Goal: Task Accomplishment & Management: Complete application form

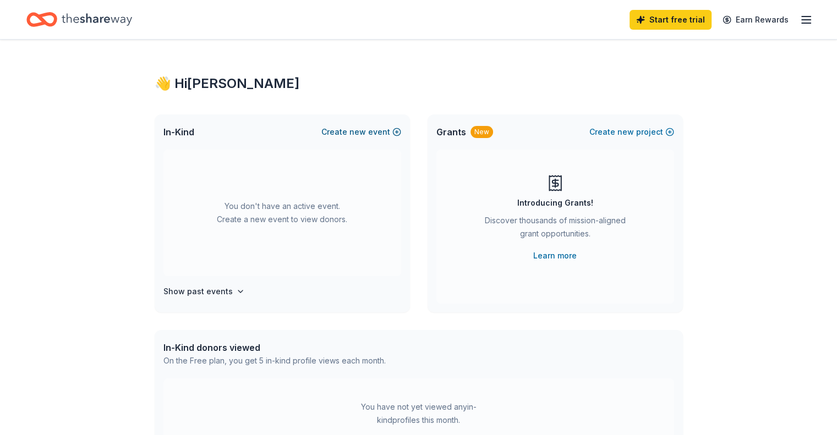
click at [376, 129] on button "Create new event" at bounding box center [361, 131] width 80 height 13
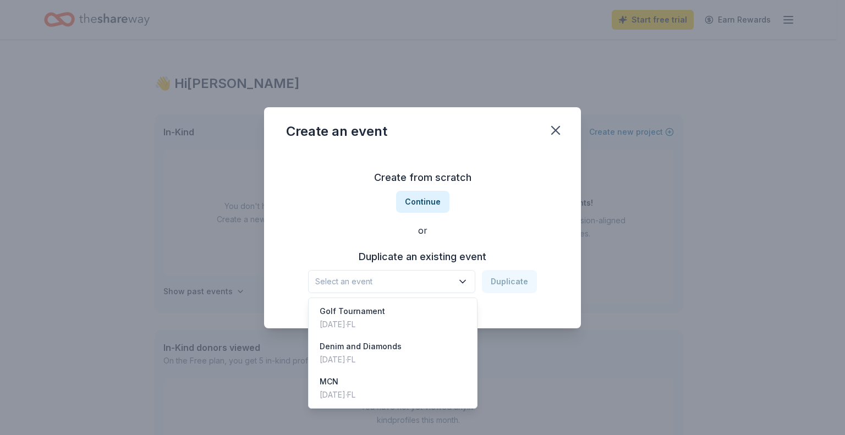
click at [463, 284] on icon "button" at bounding box center [462, 281] width 11 height 11
click at [400, 323] on div "Golf Tournament Nov 10, 2024 · FL" at bounding box center [393, 317] width 164 height 35
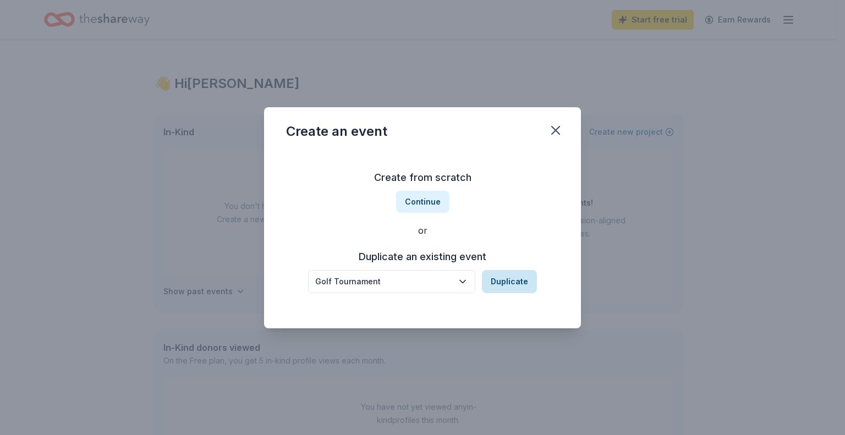
click at [508, 282] on button "Duplicate" at bounding box center [509, 281] width 55 height 23
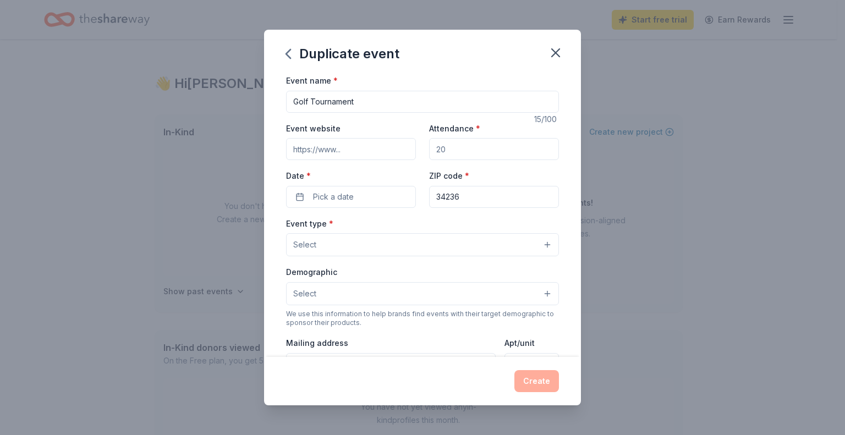
click at [468, 151] on input "Attendance *" at bounding box center [494, 149] width 130 height 22
type input "100"
click at [370, 195] on button "Pick a date" at bounding box center [351, 197] width 130 height 22
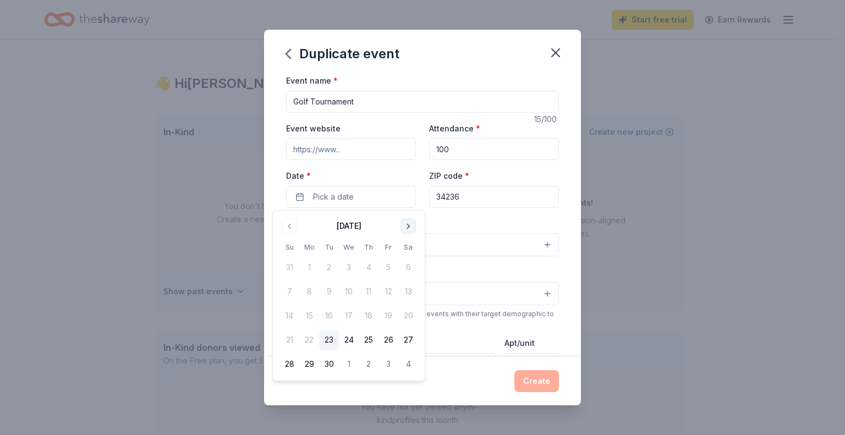
click at [406, 226] on button "Go to next month" at bounding box center [407, 225] width 15 height 15
click at [408, 294] on button "8" at bounding box center [408, 292] width 20 height 20
click at [491, 193] on input "34236" at bounding box center [494, 197] width 130 height 22
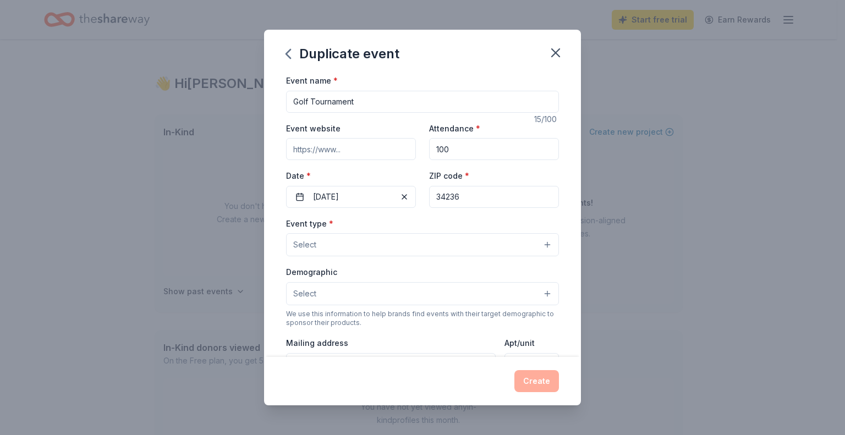
click at [395, 248] on button "Select" at bounding box center [422, 244] width 273 height 23
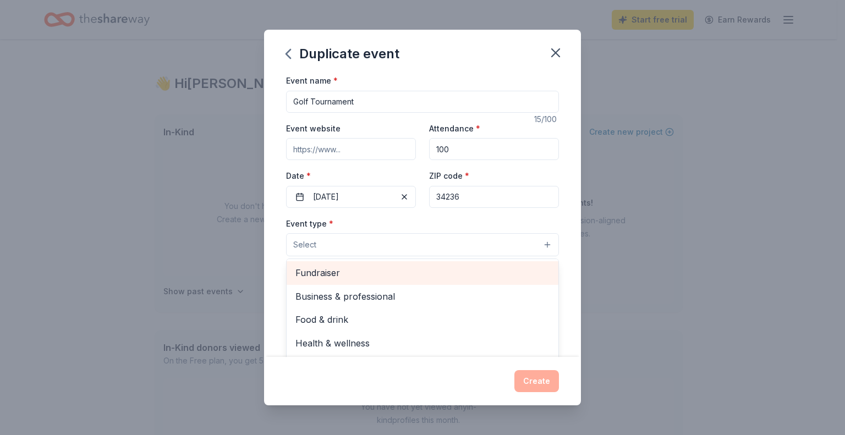
click at [381, 279] on span "Fundraiser" at bounding box center [422, 273] width 254 height 14
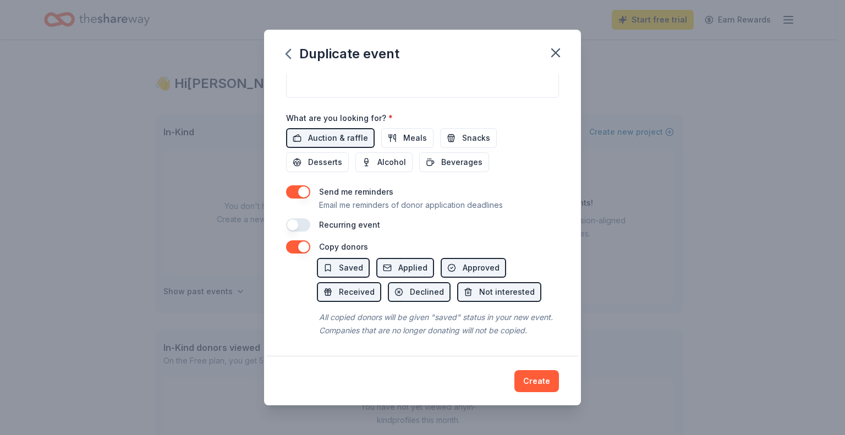
scroll to position [364, 0]
click at [540, 384] on div "Duplicate event Event name * Golf Tournament 15 /100 Event website Attendance *…" at bounding box center [422, 218] width 317 height 376
click at [537, 376] on button "Create" at bounding box center [536, 381] width 45 height 22
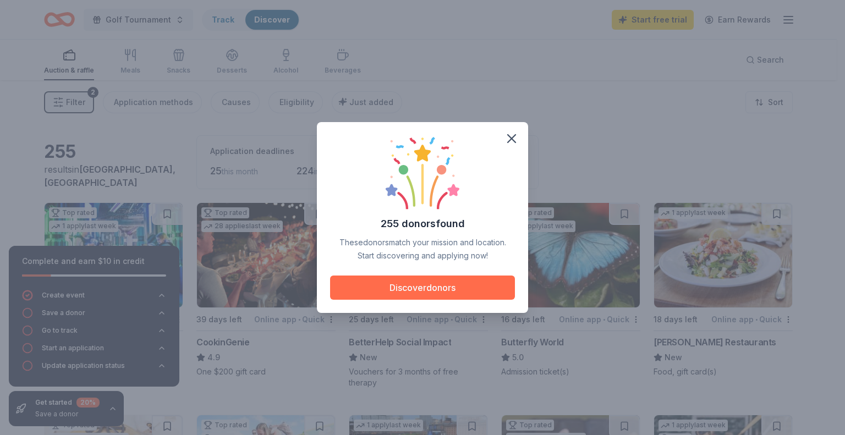
click at [460, 289] on button "Discover donors" at bounding box center [422, 288] width 185 height 24
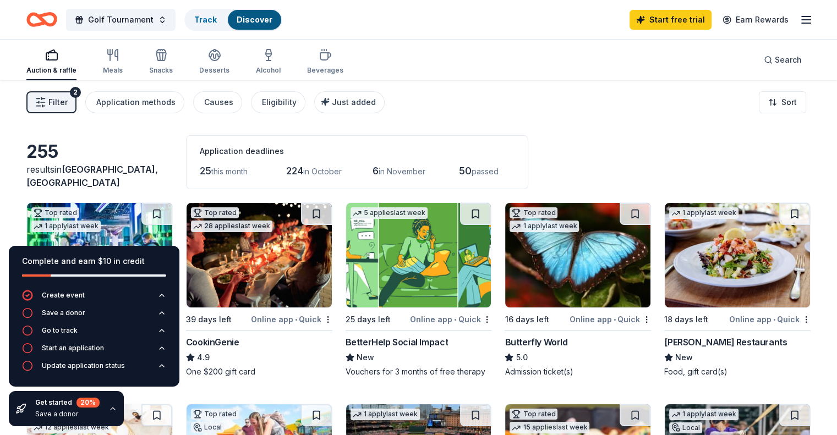
click at [546, 89] on div "Filter 2 Application methods Causes Eligibility Just added Sort" at bounding box center [418, 102] width 837 height 44
click at [113, 409] on icon "button" at bounding box center [112, 408] width 9 height 9
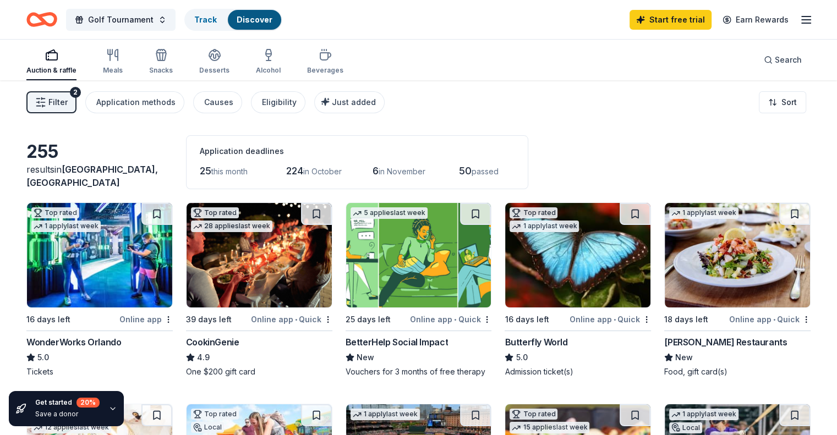
click at [113, 409] on icon "button" at bounding box center [112, 408] width 9 height 9
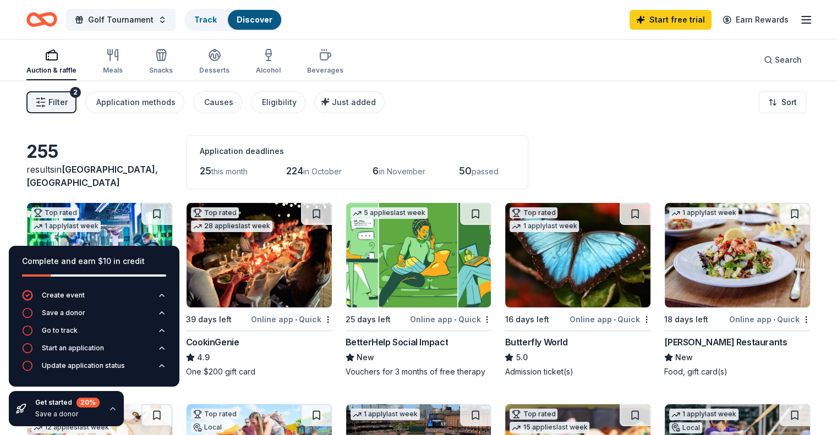
click at [113, 409] on icon "button" at bounding box center [112, 408] width 9 height 9
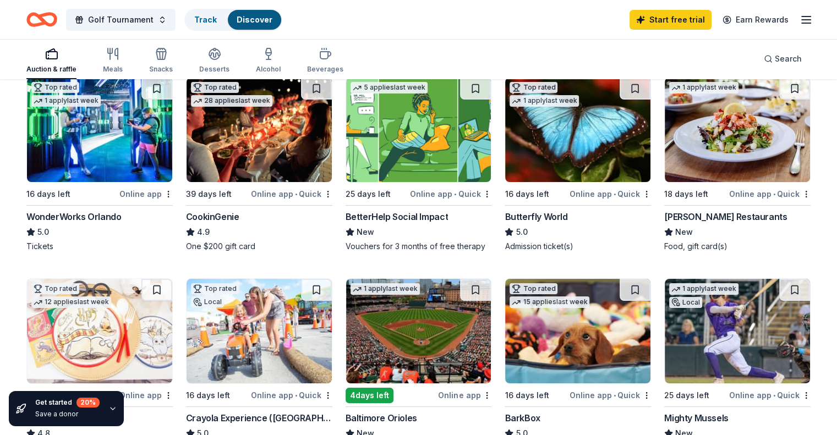
scroll to position [127, 0]
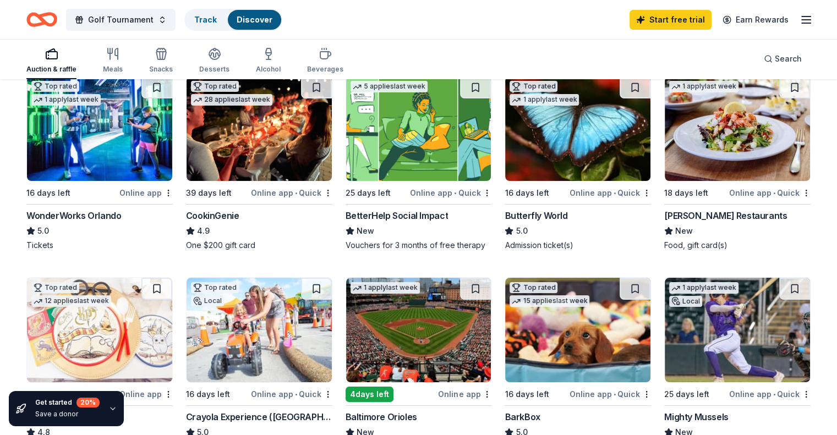
click at [275, 137] on img at bounding box center [258, 128] width 145 height 105
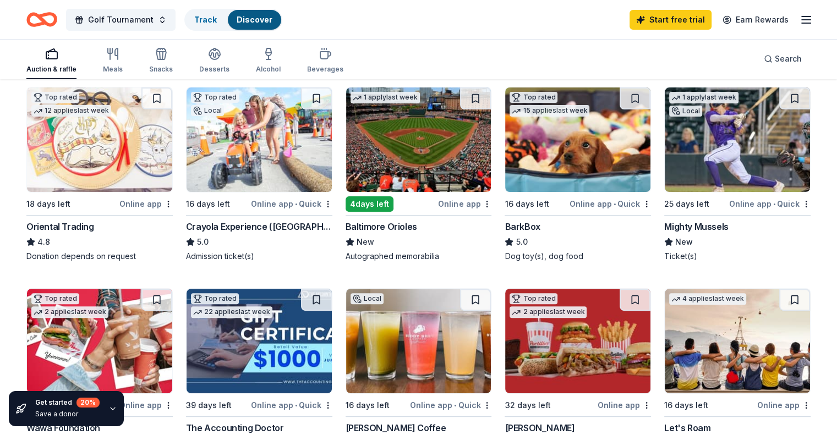
scroll to position [316, 0]
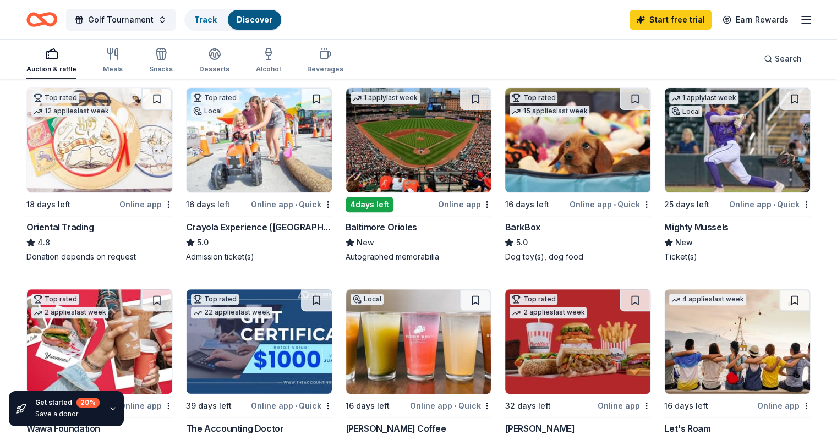
click at [588, 156] on img at bounding box center [577, 140] width 145 height 105
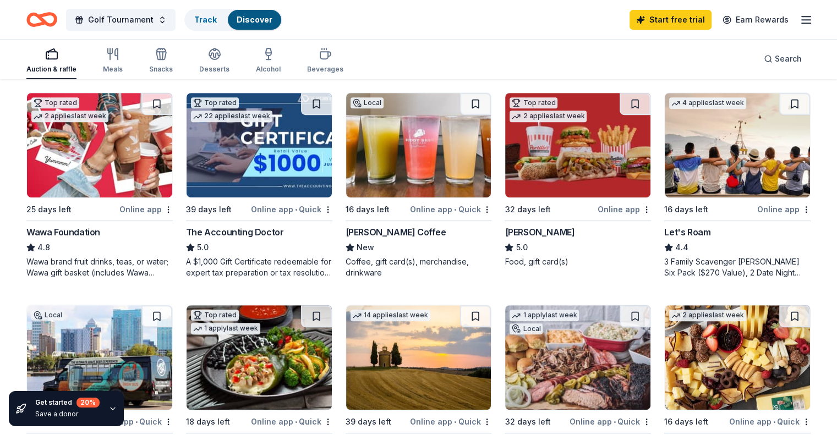
scroll to position [516, 0]
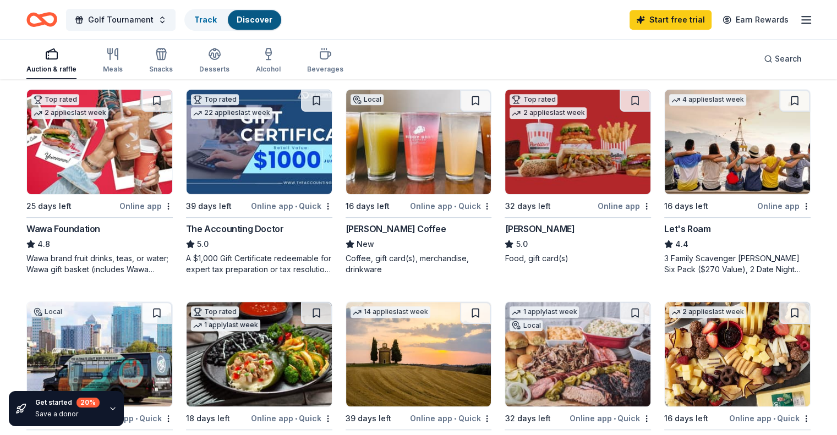
click at [267, 274] on div "A $1,000 Gift Certificate redeemable for expert tax preparation or tax resoluti…" at bounding box center [259, 264] width 146 height 22
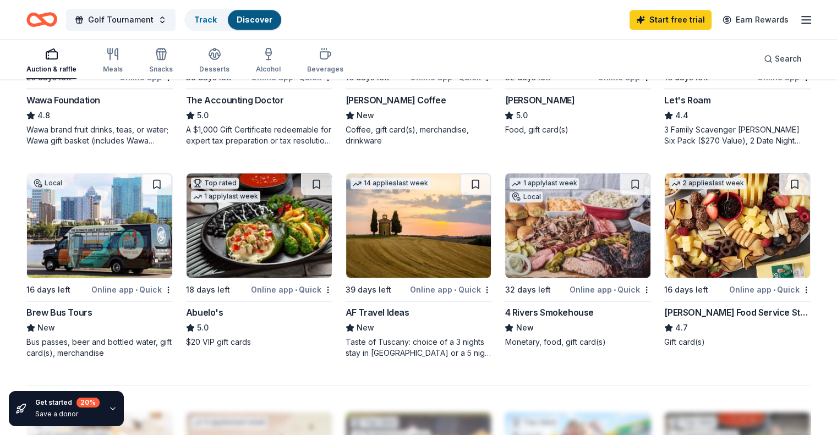
scroll to position [647, 0]
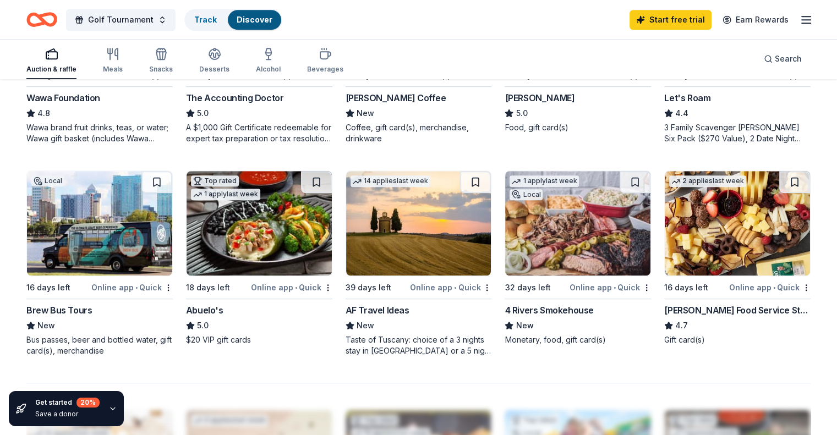
click at [259, 193] on div "Top rated 1 apply last week" at bounding box center [225, 186] width 78 height 31
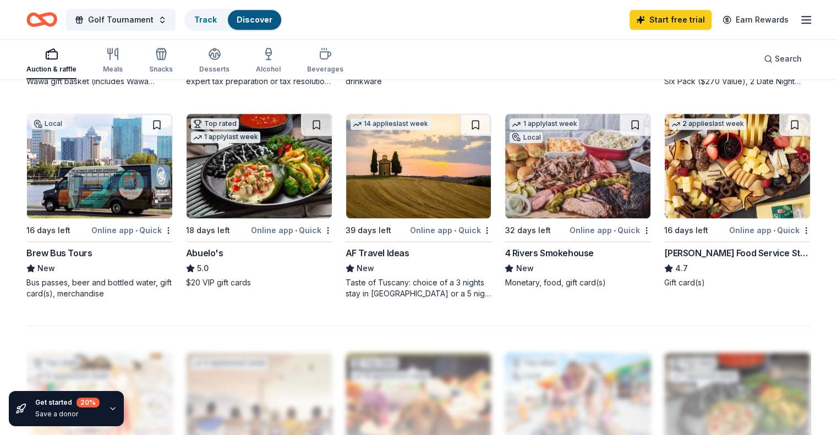
scroll to position [700, 0]
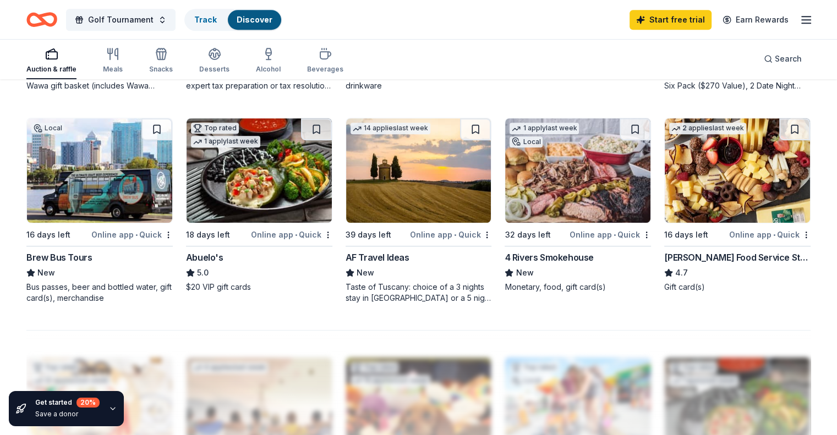
click at [733, 196] on img at bounding box center [737, 170] width 145 height 105
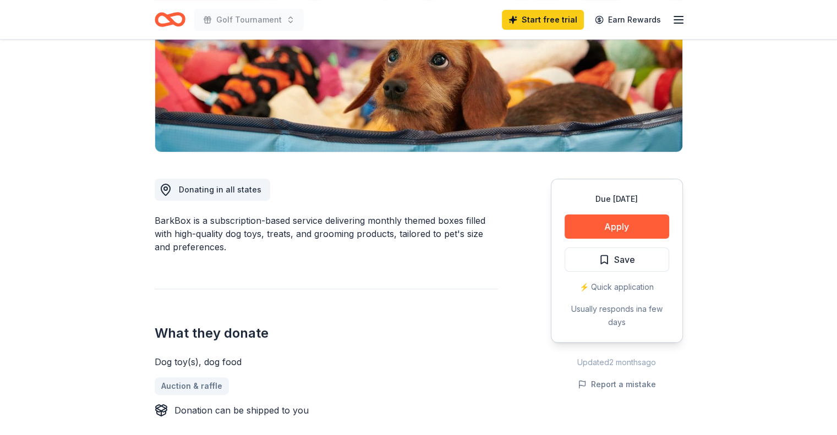
scroll to position [185, 0]
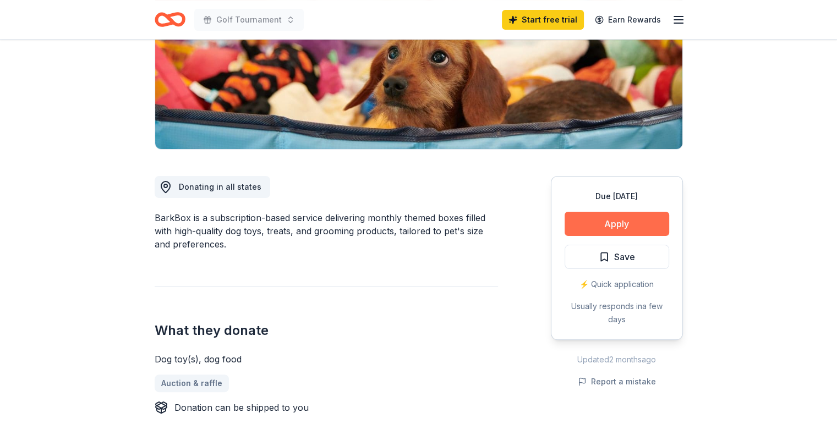
click at [634, 223] on button "Apply" at bounding box center [616, 224] width 105 height 24
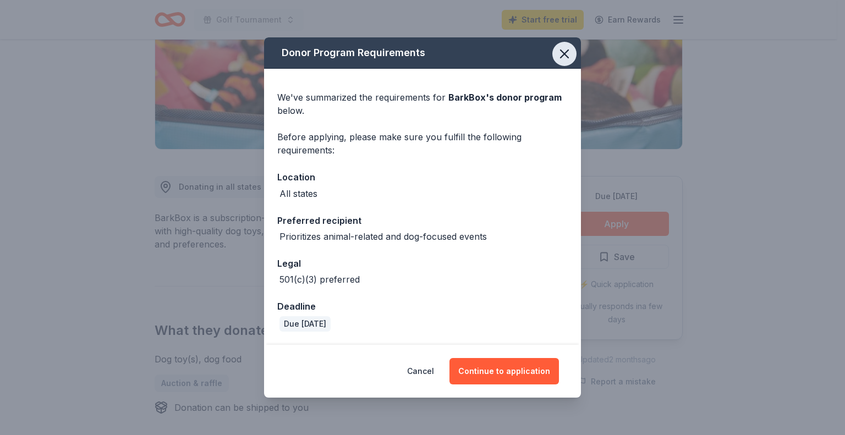
click at [562, 62] on button "button" at bounding box center [564, 54] width 24 height 24
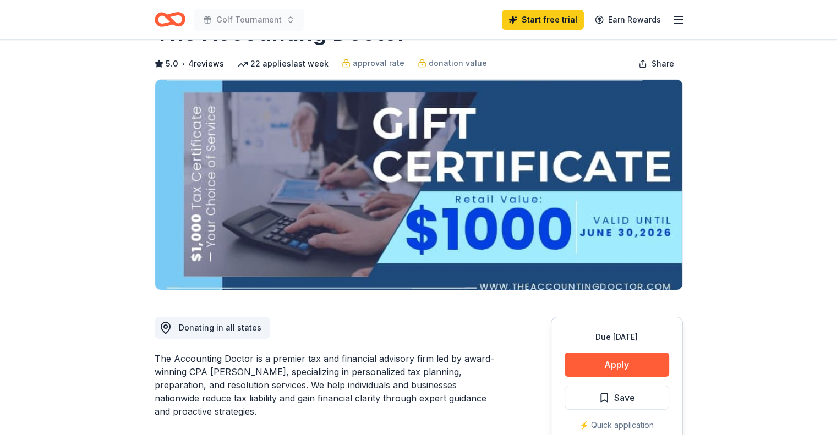
scroll to position [39, 0]
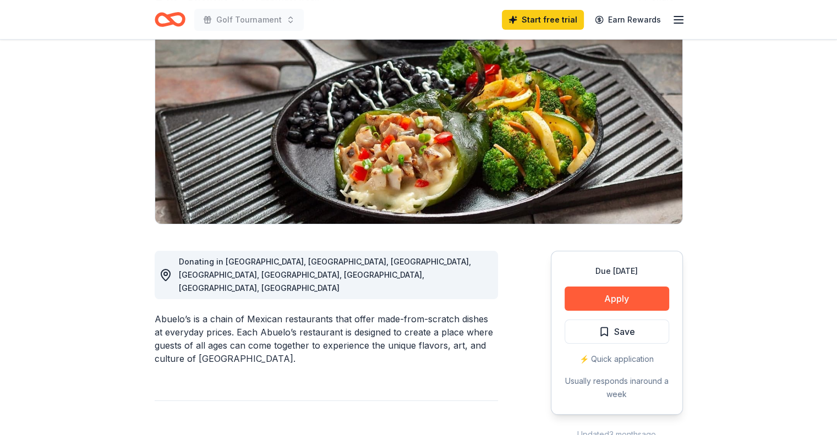
scroll to position [109, 0]
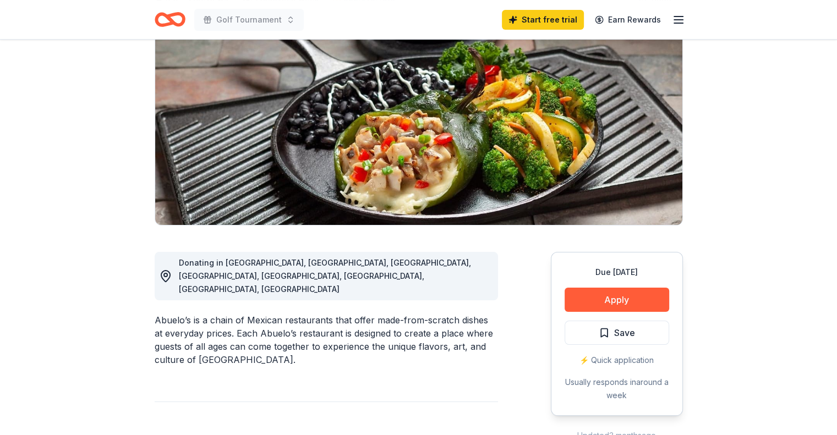
drag, startPoint x: 156, startPoint y: 293, endPoint x: 199, endPoint y: 290, distance: 43.0
click at [199, 314] on div "Abuelo’s is a chain of Mexican restaurants that offer made-from-scratch dishes …" at bounding box center [326, 340] width 343 height 53
click at [158, 314] on div "Abuelo’s is a chain of Mexican restaurants that offer made-from-scratch dishes …" at bounding box center [326, 340] width 343 height 53
drag, startPoint x: 155, startPoint y: 293, endPoint x: 209, endPoint y: 294, distance: 53.9
click at [209, 314] on div "Abuelo’s is a chain of Mexican restaurants that offer made-from-scratch dishes …" at bounding box center [326, 340] width 343 height 53
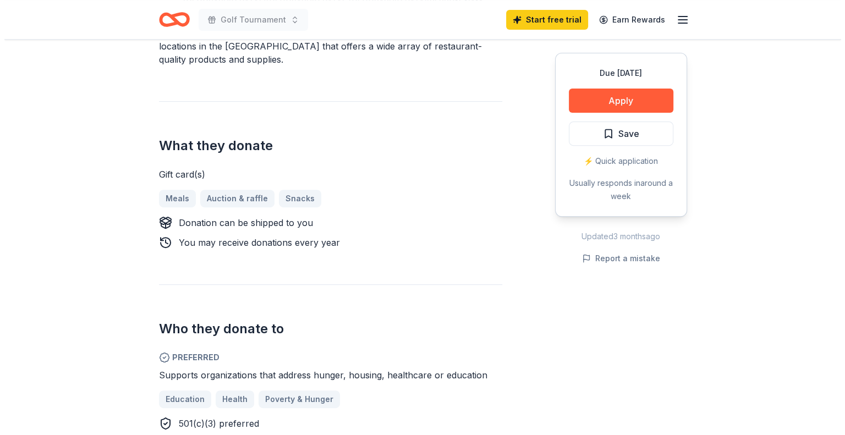
scroll to position [395, 0]
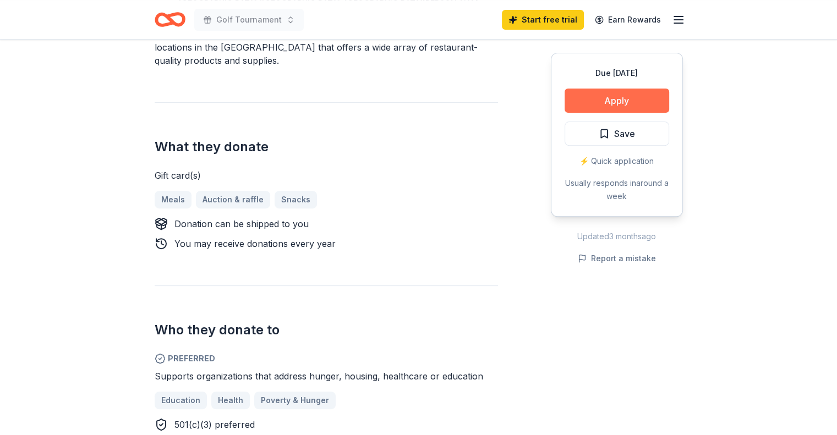
click at [634, 98] on button "Apply" at bounding box center [616, 101] width 105 height 24
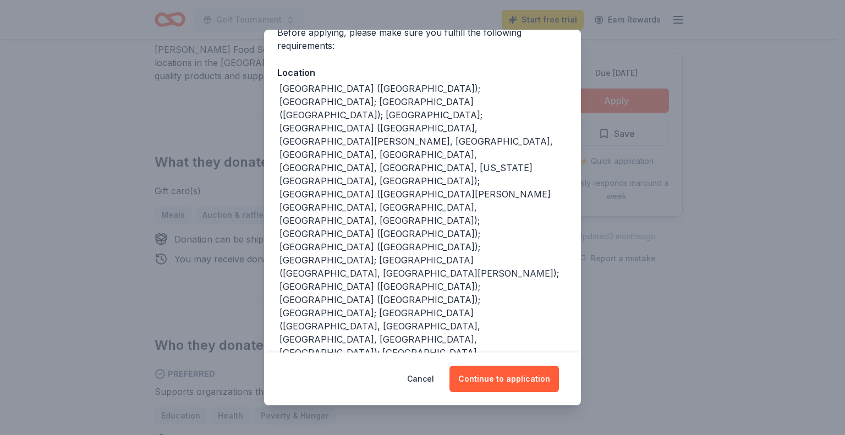
scroll to position [187, 0]
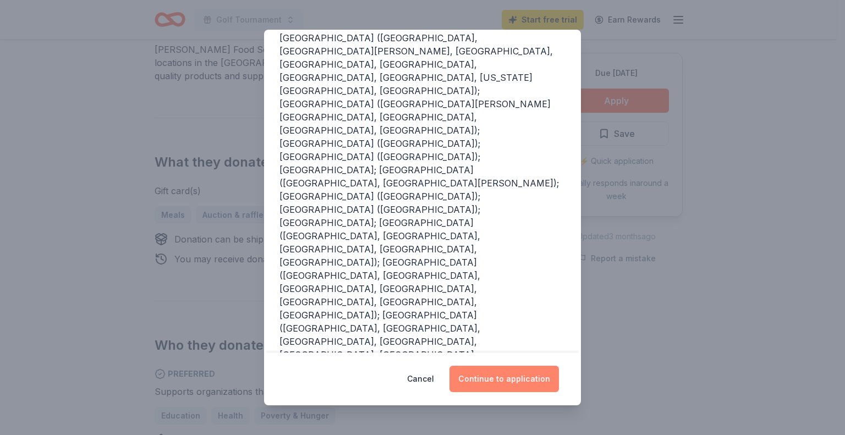
click at [494, 386] on button "Continue to application" at bounding box center [503, 379] width 109 height 26
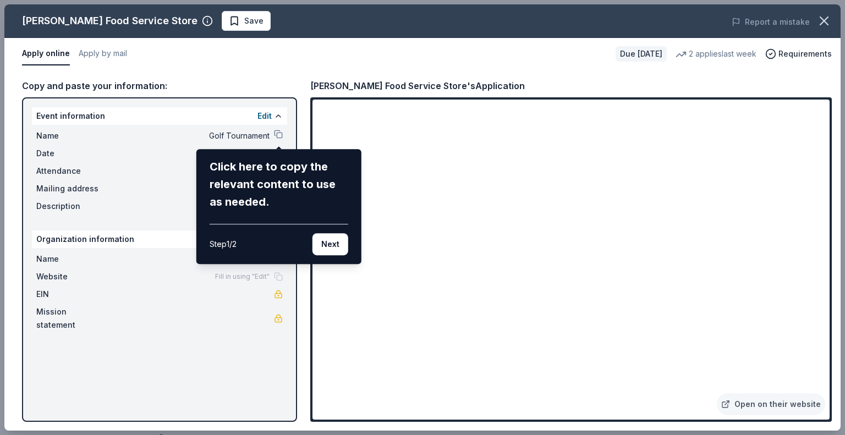
click at [108, 116] on div "Gordon Food Service Store Save Report a mistake Apply online Apply by mail Due …" at bounding box center [422, 217] width 836 height 426
click at [270, 114] on div "Gordon Food Service Store Save Report a mistake Apply online Apply by mail Due …" at bounding box center [422, 217] width 836 height 426
click at [278, 119] on div "Gordon Food Service Store Save Report a mistake Apply online Apply by mail Due …" at bounding box center [422, 217] width 836 height 426
click at [334, 239] on button "Next" at bounding box center [330, 244] width 36 height 22
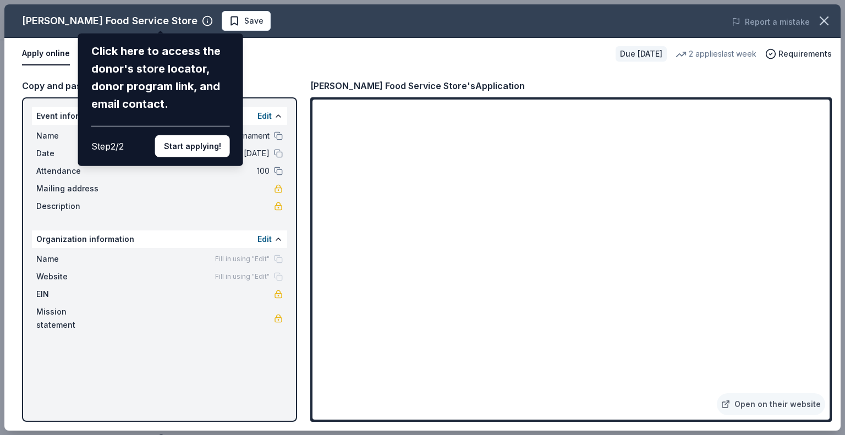
click at [194, 196] on div "Gordon Food Service Store Click here to access the donor's store locator, donor…" at bounding box center [422, 217] width 836 height 426
click at [212, 140] on button "Start applying!" at bounding box center [192, 146] width 75 height 22
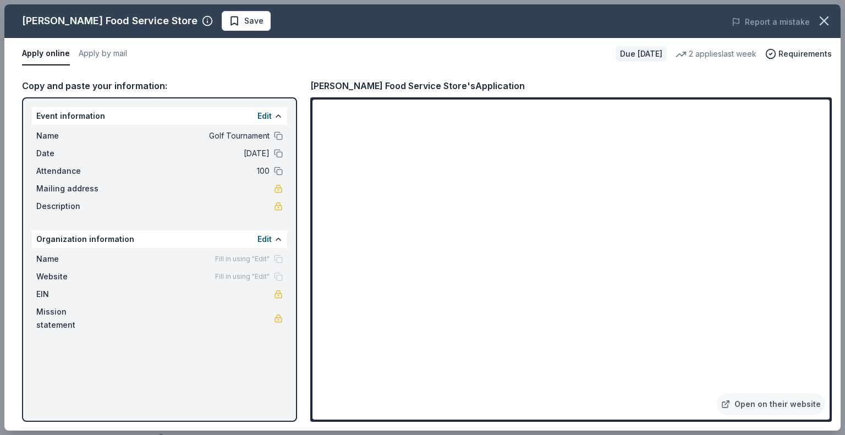
click at [266, 117] on div "Gordon Food Service Store Save Report a mistake Apply online Apply by mail Due …" at bounding box center [422, 217] width 836 height 426
